Goal: Check status: Check status

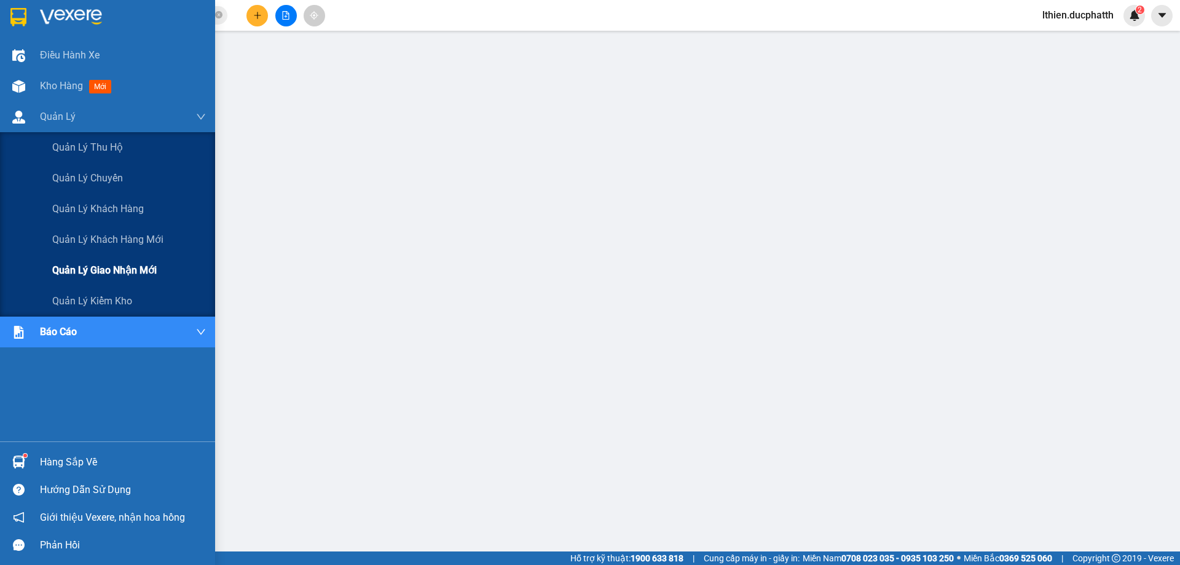
click at [69, 272] on span "Quản lý giao nhận mới" at bounding box center [104, 269] width 104 height 15
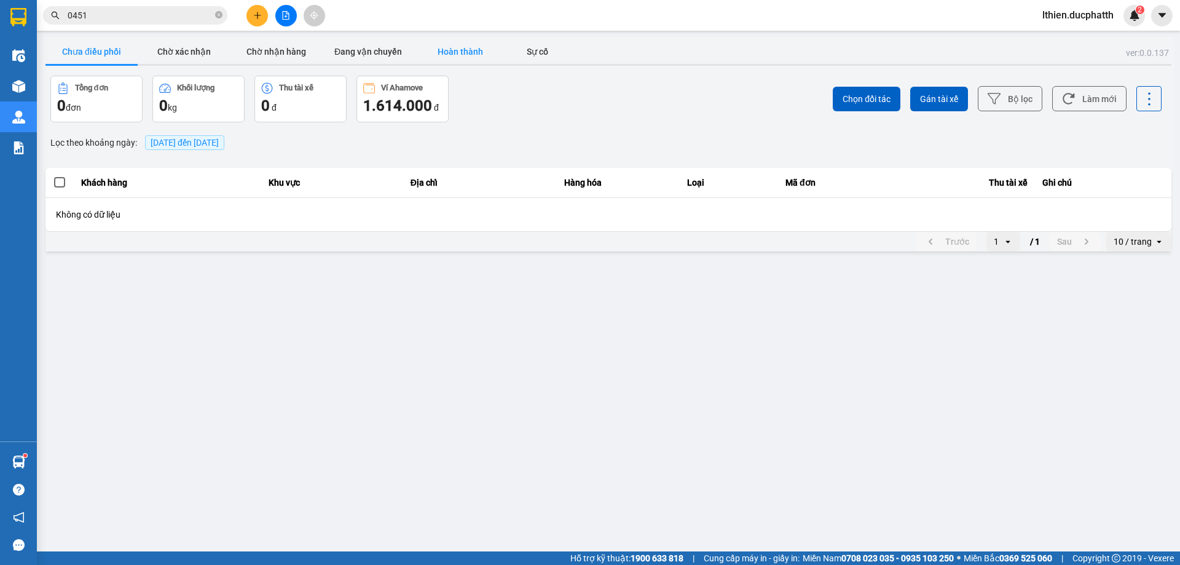
click at [460, 47] on button "Hoàn thành" at bounding box center [460, 51] width 92 height 25
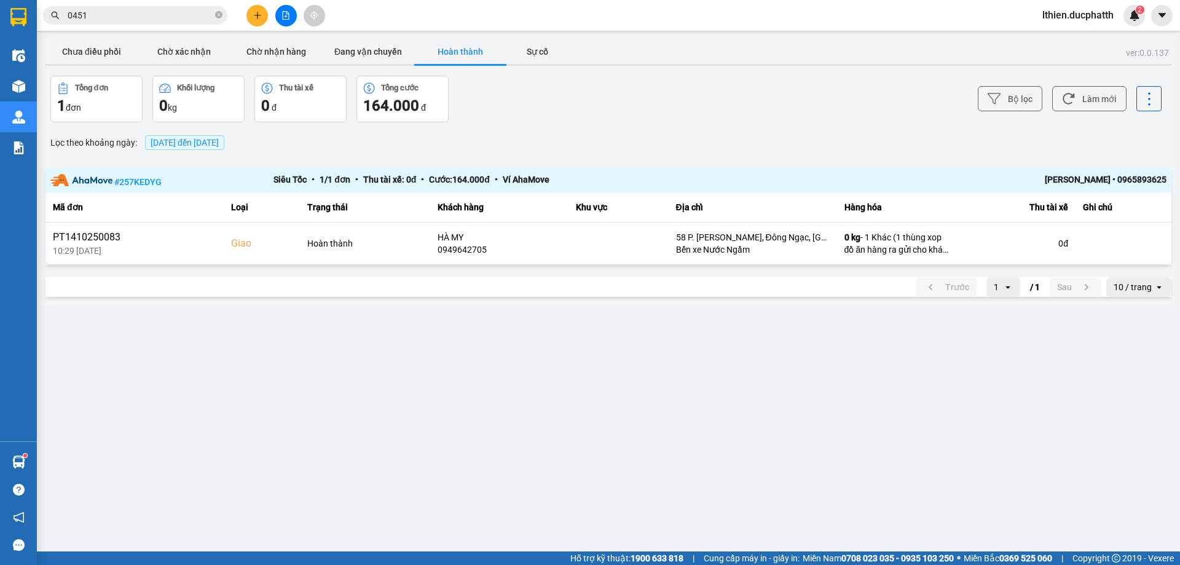
click at [219, 142] on span "[DATE] đến [DATE]" at bounding box center [185, 143] width 68 height 10
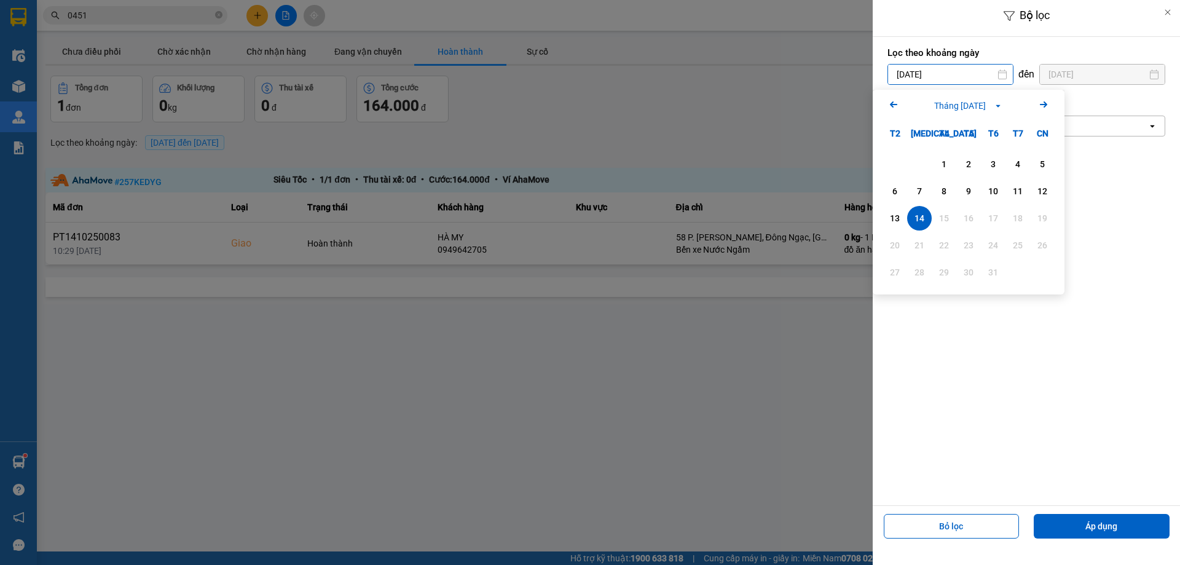
click at [970, 76] on input "[DATE]" at bounding box center [950, 75] width 125 height 20
click at [901, 216] on div "13" at bounding box center [894, 218] width 17 height 15
type input "[DATE]"
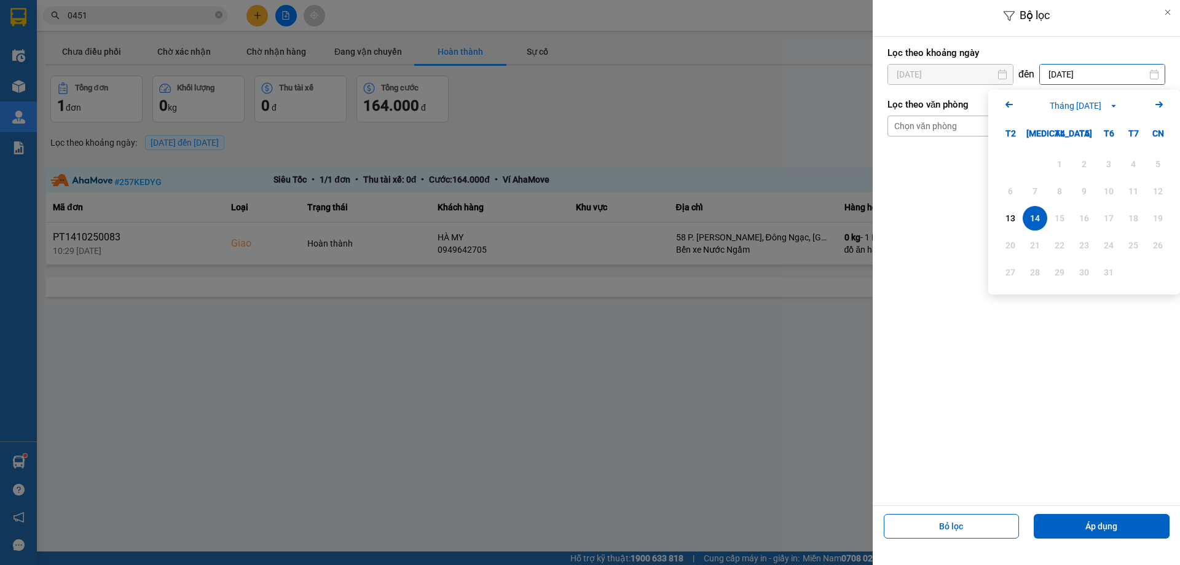
click at [1130, 79] on input "[DATE]" at bounding box center [1102, 75] width 125 height 20
click at [1000, 226] on div "13" at bounding box center [1010, 218] width 25 height 25
type input "[DATE]"
click at [784, 116] on div at bounding box center [590, 282] width 1180 height 565
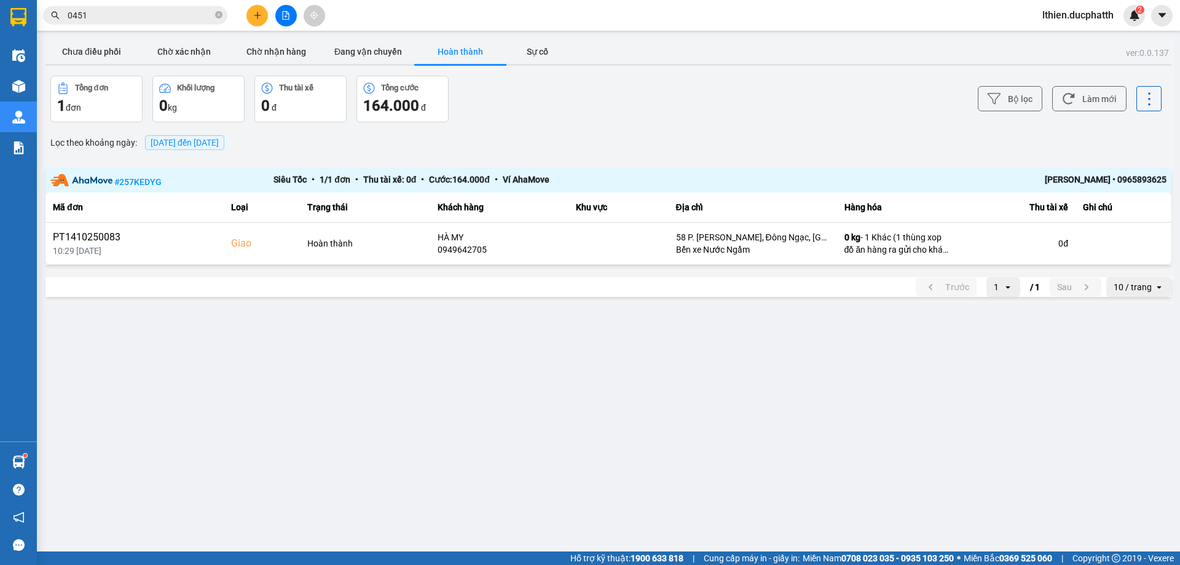
click at [224, 147] on span "[DATE] đến [DATE]" at bounding box center [184, 142] width 79 height 15
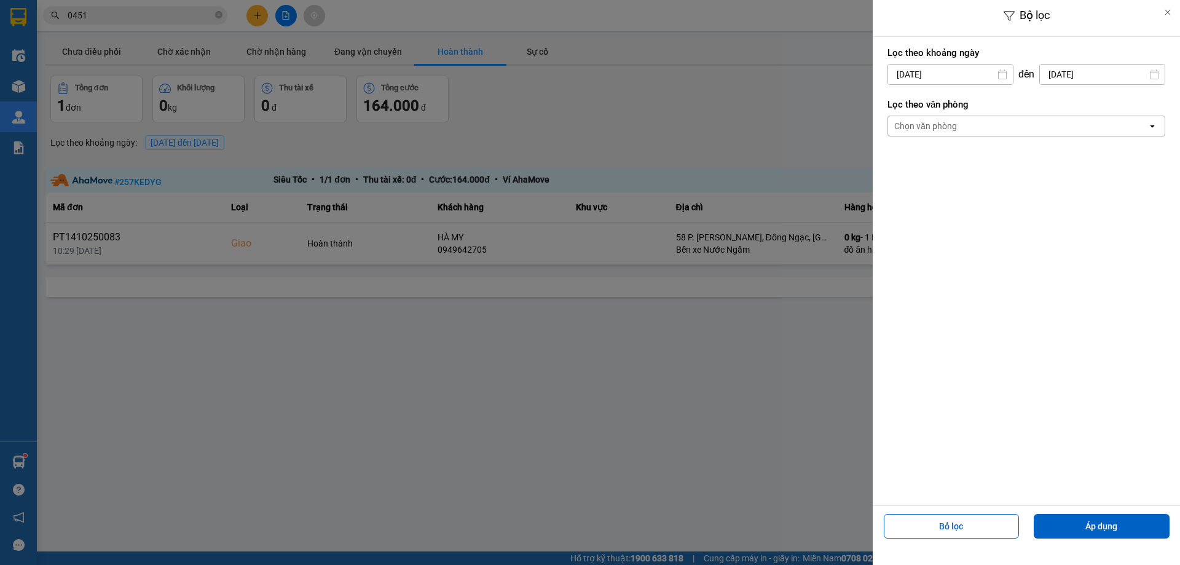
click at [983, 73] on input "[DATE]" at bounding box center [950, 75] width 125 height 20
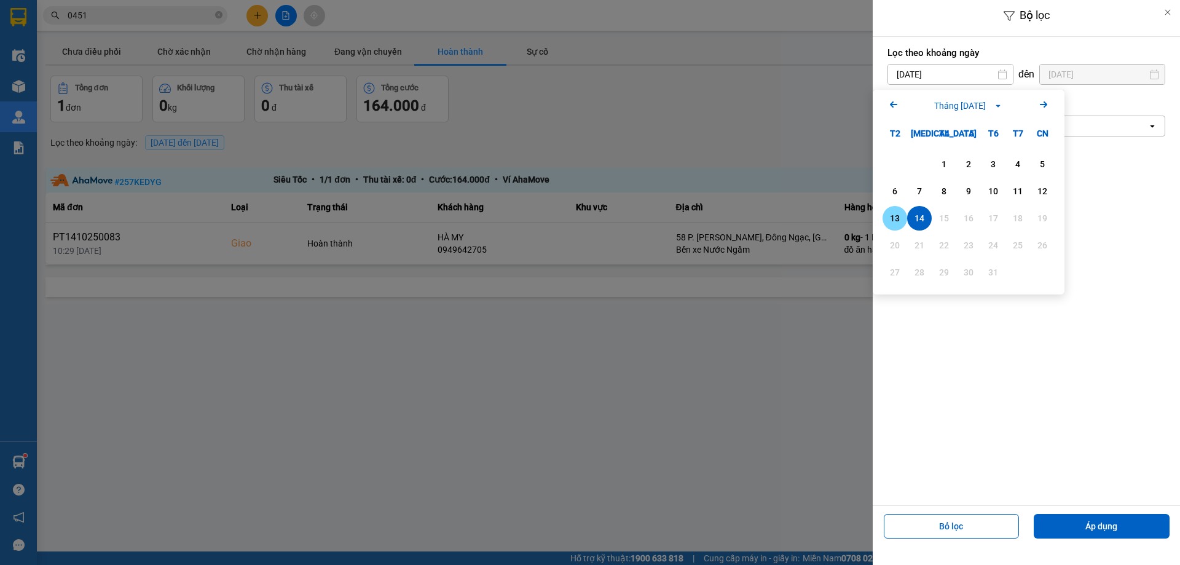
click at [902, 216] on div "13" at bounding box center [894, 218] width 17 height 15
type input "[DATE]"
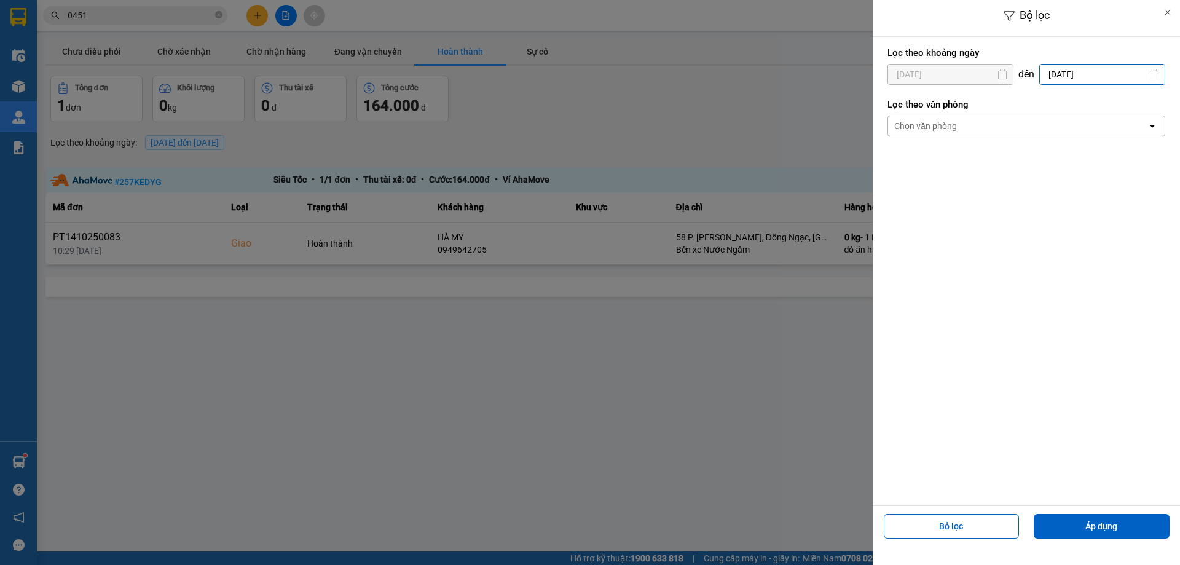
click at [1132, 69] on input "[DATE]" at bounding box center [1102, 75] width 125 height 20
click at [1015, 218] on div "13" at bounding box center [1010, 218] width 17 height 15
type input "[DATE]"
click at [1099, 522] on button "Áp dụng" at bounding box center [1102, 526] width 136 height 25
